Goal: Transaction & Acquisition: Purchase product/service

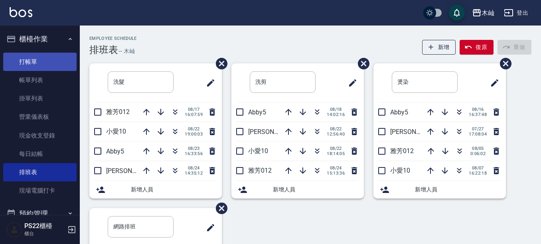
click at [63, 57] on link "打帳單" at bounding box center [39, 62] width 73 height 18
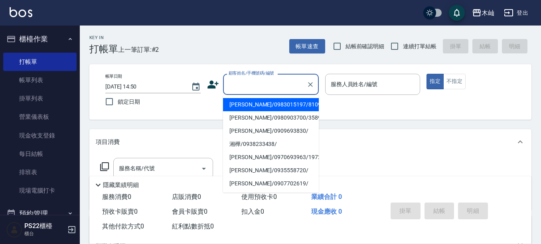
click at [254, 86] on input "顧客姓名/手機號碼/編號" at bounding box center [265, 84] width 77 height 14
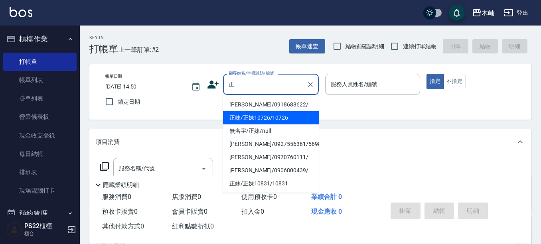
click at [290, 119] on li "正妹/正妹10726/10726" at bounding box center [271, 117] width 96 height 13
type input "正妹/正妹10726/10726"
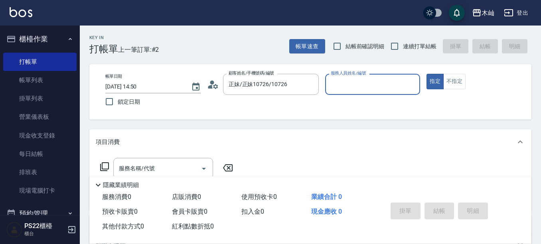
click at [342, 87] on input "服務人員姓名/編號" at bounding box center [373, 84] width 88 height 14
type input "[PERSON_NAME]-7"
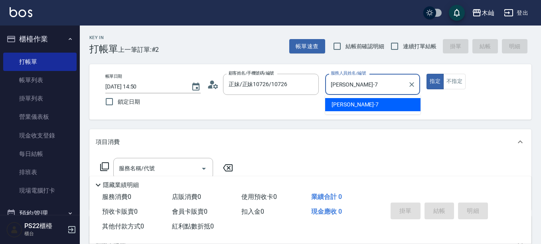
type button "true"
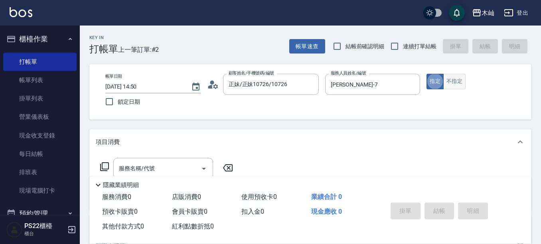
click at [453, 81] on button "不指定" at bounding box center [454, 82] width 22 height 16
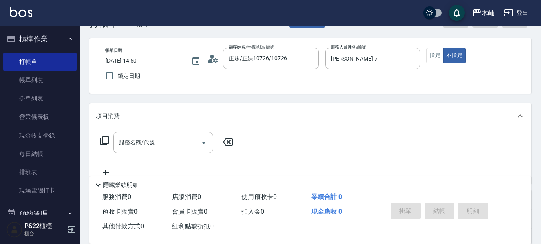
scroll to position [40, 0]
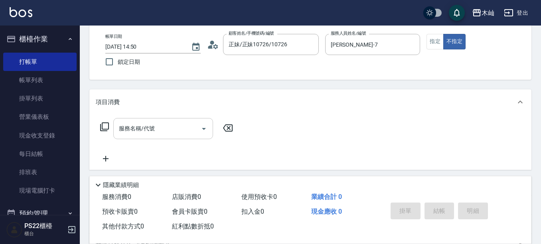
click at [162, 134] on input "服務名稱/代號" at bounding box center [157, 129] width 81 height 14
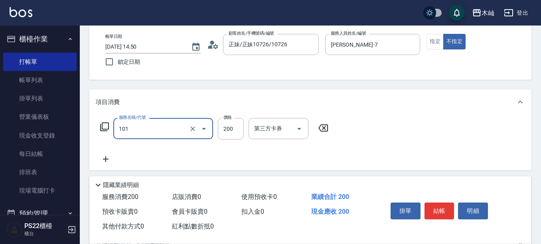
type input "洗髮(101)"
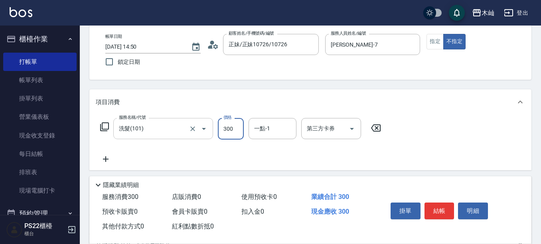
type input "300"
click at [436, 210] on button "結帳" at bounding box center [439, 211] width 30 height 17
